Goal: Obtain resource: Obtain resource

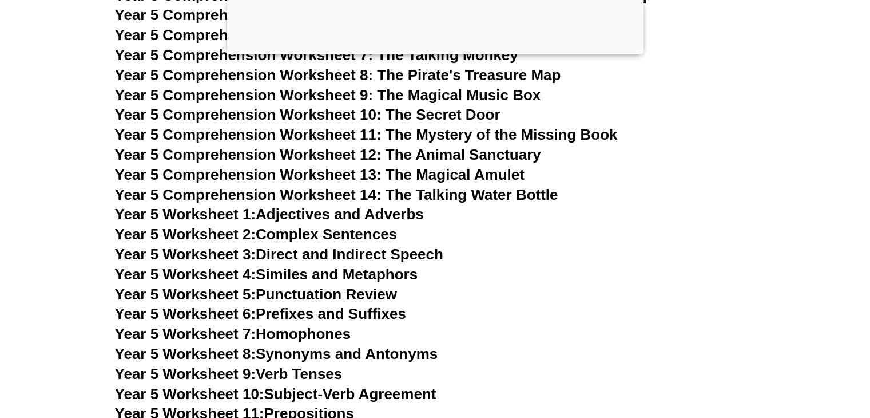
scroll to position [5942, 0]
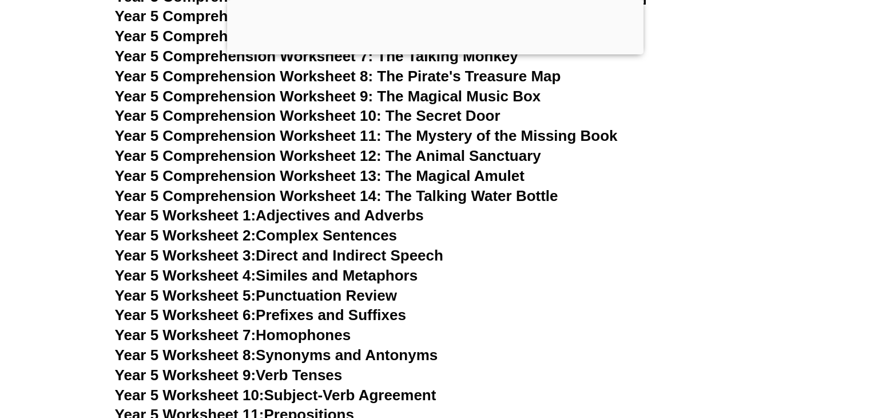
click at [367, 212] on link "Year 5 Worksheet 1: Adjectives and Adverbs" at bounding box center [269, 215] width 309 height 17
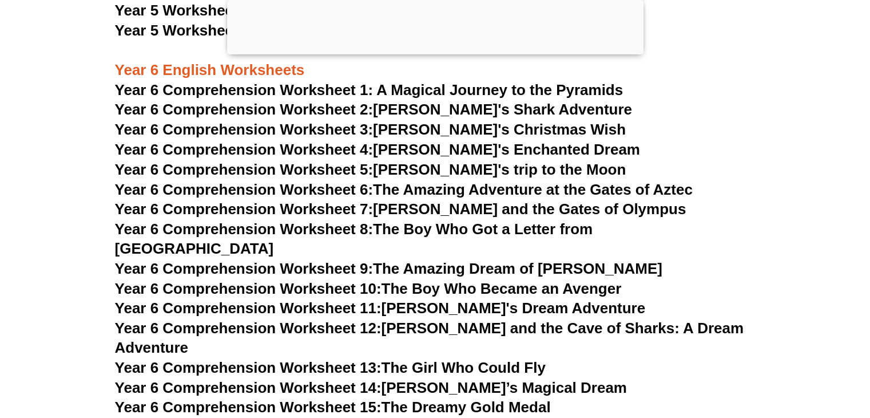
scroll to position [6579, 0]
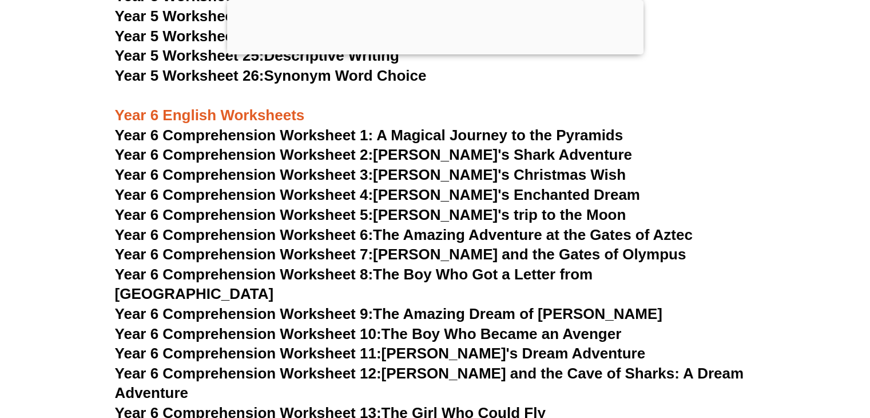
click at [478, 133] on span "Year 6 Comprehension Worksheet 1: A Magical Journey to the Pyramids" at bounding box center [369, 134] width 509 height 17
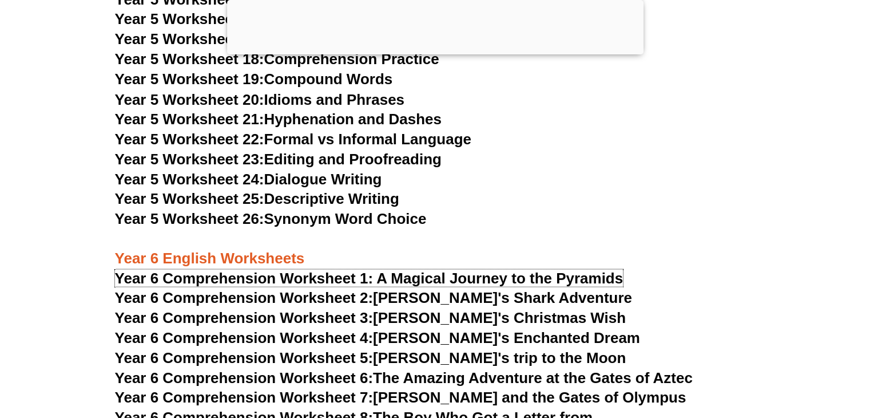
scroll to position [6425, 0]
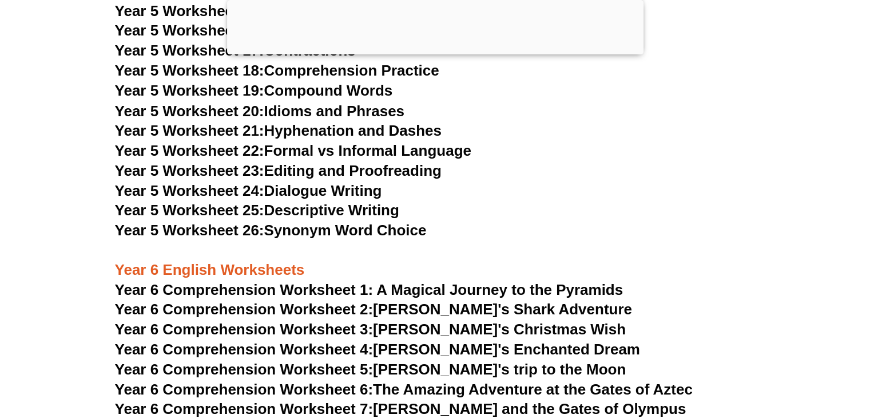
click at [473, 247] on h3 "Year 6 English Worksheets" at bounding box center [435, 259] width 641 height 39
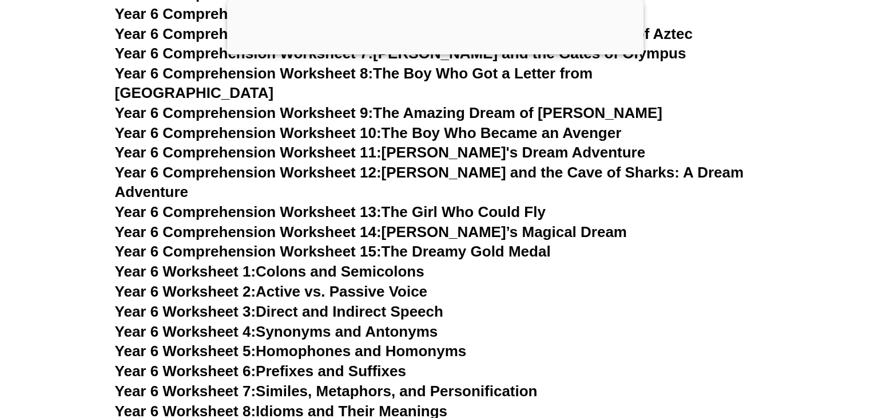
scroll to position [6757, 0]
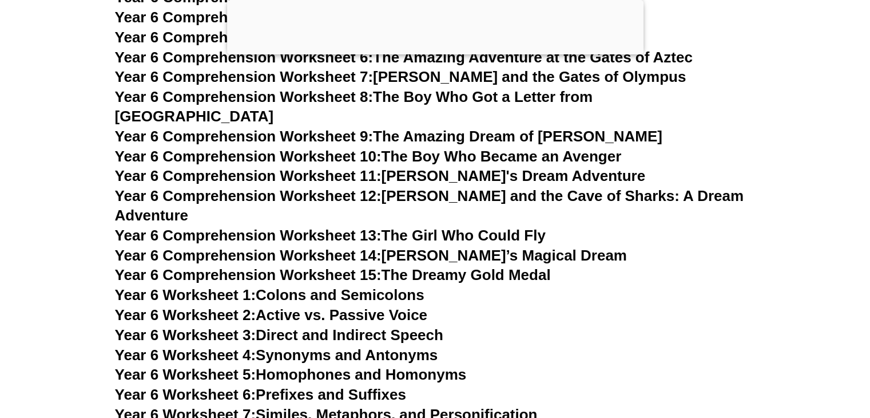
click at [407, 286] on link "Year 6 Worksheet 1: Colons and Semicolons" at bounding box center [270, 294] width 310 height 17
click at [395, 306] on link "Year 6 Worksheet 2: Active vs. Passive Voice" at bounding box center [271, 314] width 312 height 17
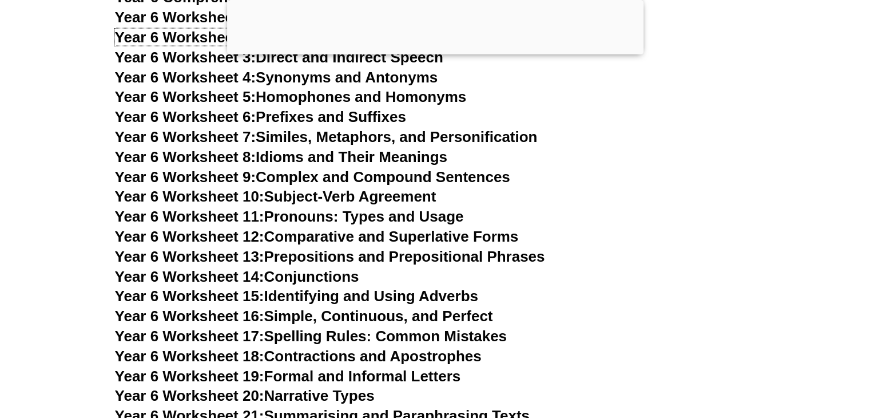
scroll to position [7035, 0]
click at [394, 327] on link "Year 6 Worksheet 17: Spelling Rules: Common Mistakes" at bounding box center [311, 335] width 392 height 17
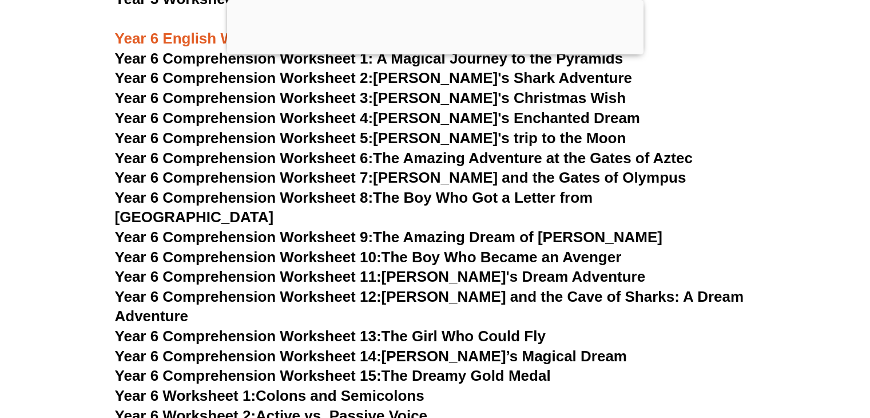
scroll to position [6623, 0]
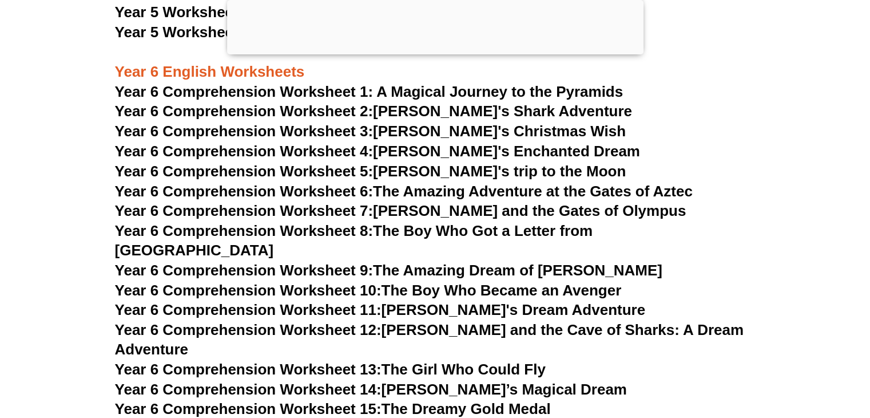
click at [481, 117] on link "Year 6 Comprehension Worksheet 2: Jake's Shark Adventure" at bounding box center [373, 110] width 517 height 17
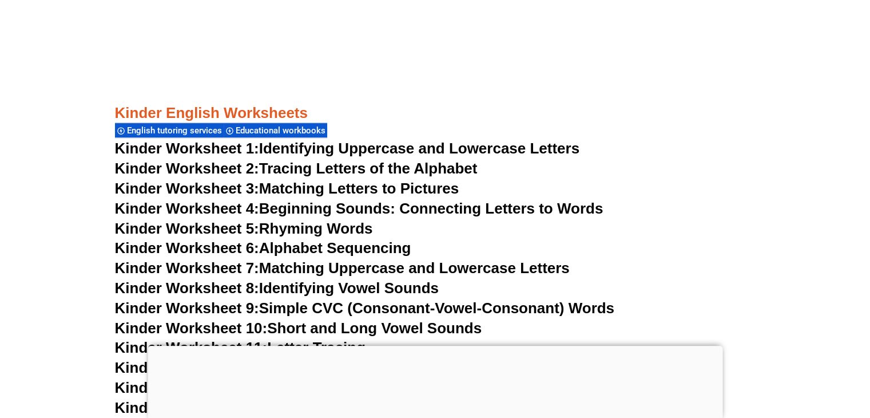
scroll to position [549, 0]
